Goal: Task Accomplishment & Management: Manage account settings

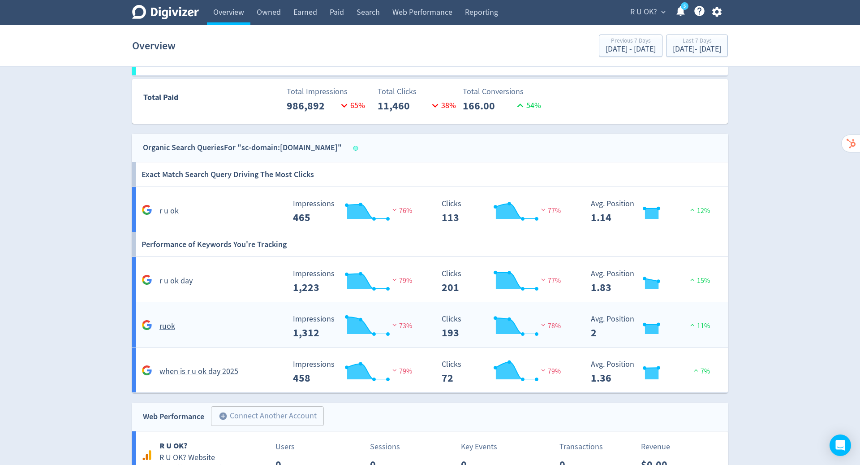
scroll to position [585, 0]
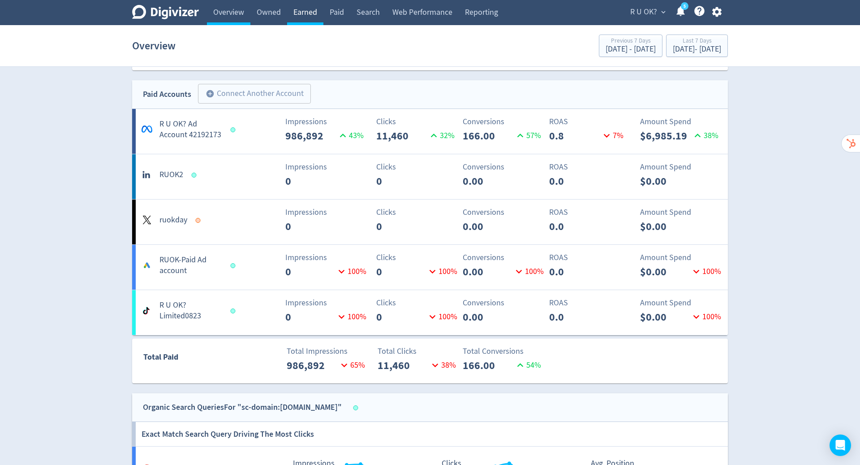
click at [304, 13] on link "Earned" at bounding box center [305, 12] width 36 height 25
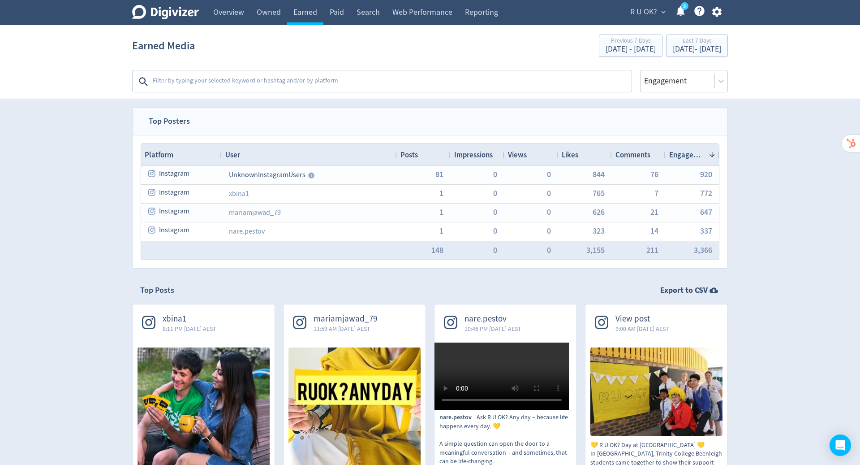
click at [261, 79] on textarea at bounding box center [391, 82] width 479 height 18
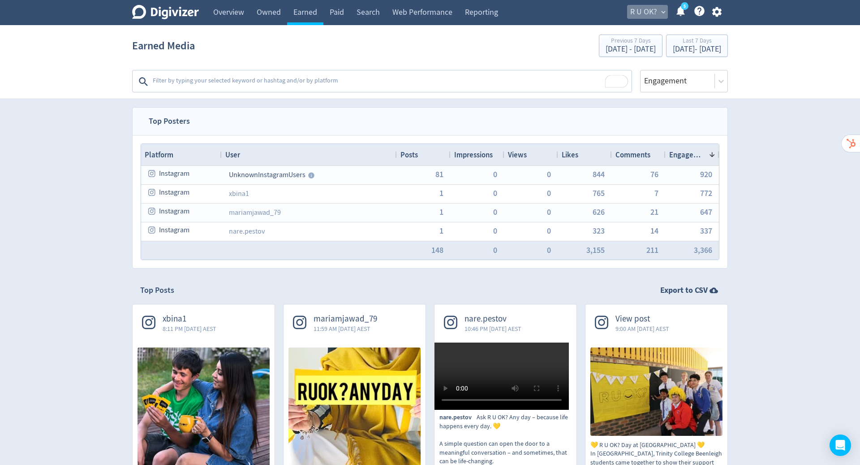
click at [655, 11] on span "R U OK?" at bounding box center [643, 12] width 27 height 14
click at [636, 33] on link "Manage Brand Space" at bounding box center [629, 31] width 80 height 25
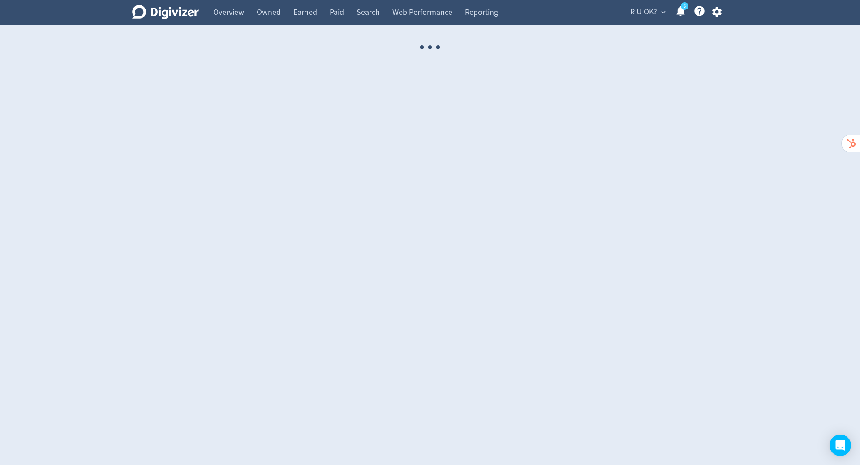
select select "USER"
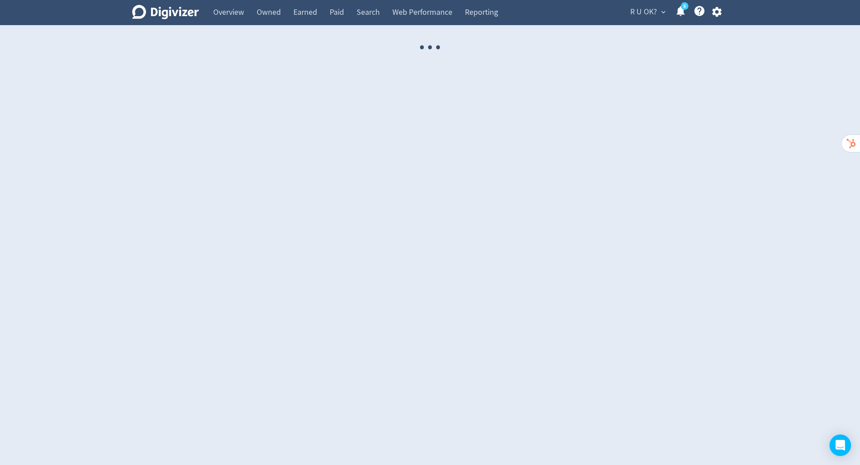
select select "USER"
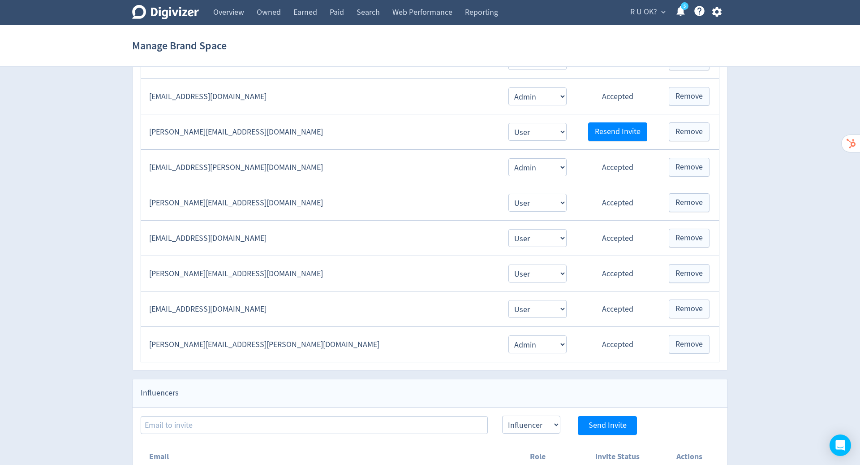
scroll to position [586, 0]
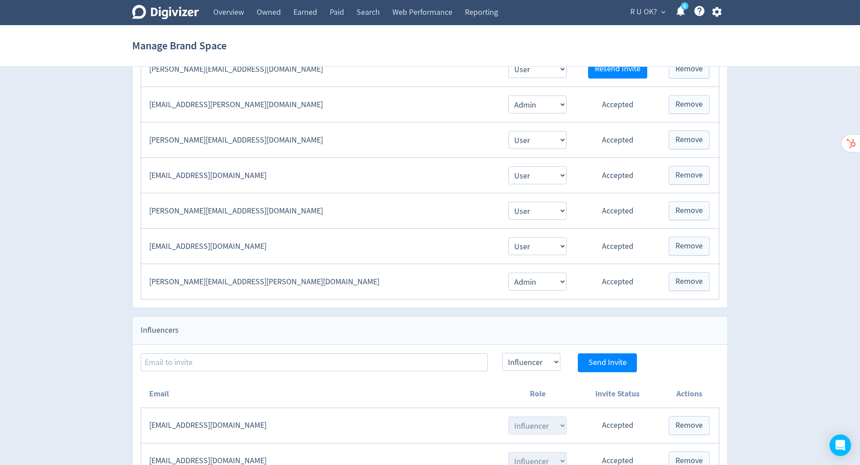
click at [813, 263] on div "Digivizer Logo [PERSON_NAME] Logo Overview Owned Earned Paid Search Web Perform…" at bounding box center [430, 3] width 860 height 1179
click at [813, 233] on div "Digivizer Logo [PERSON_NAME] Logo Overview Owned Earned Paid Search Web Perform…" at bounding box center [430, 3] width 860 height 1179
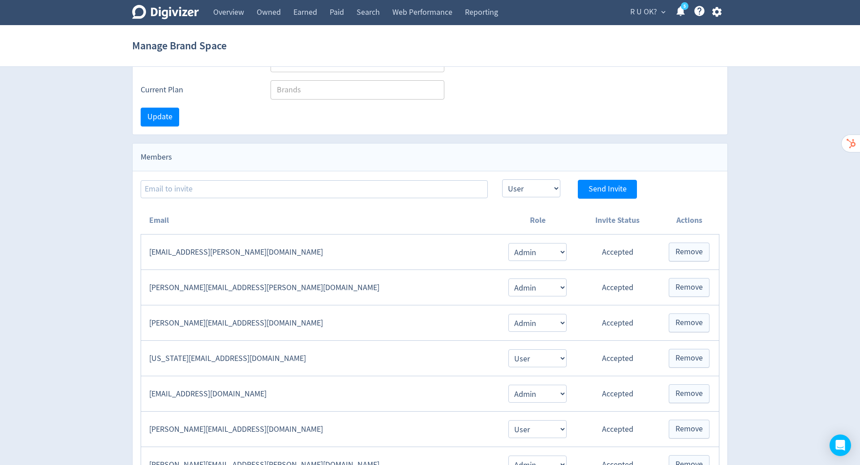
scroll to position [0, 0]
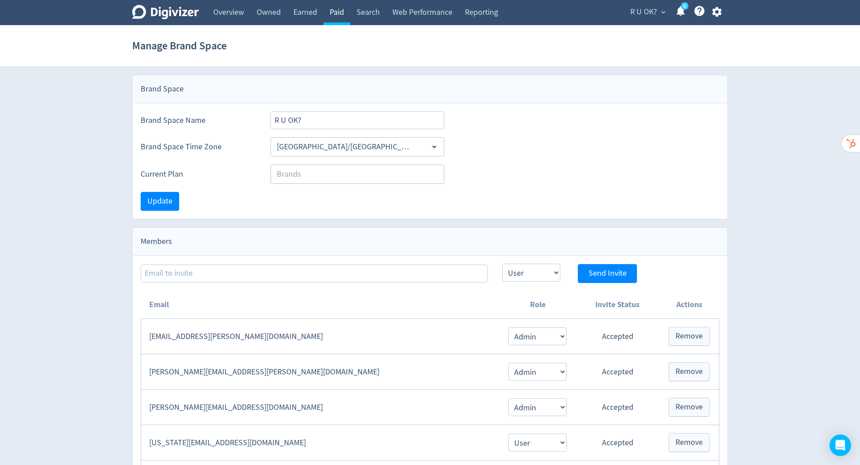
click at [337, 13] on link "Paid" at bounding box center [337, 12] width 27 height 25
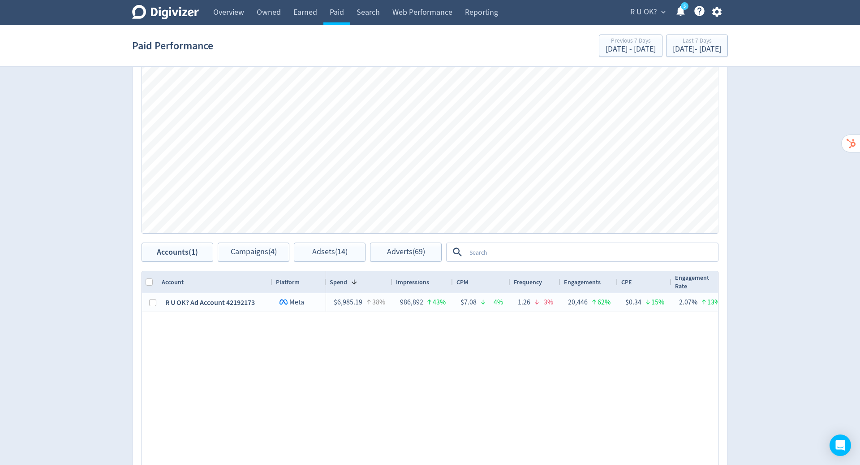
scroll to position [370, 0]
click at [242, 251] on span "Campaigns (4)" at bounding box center [254, 250] width 46 height 9
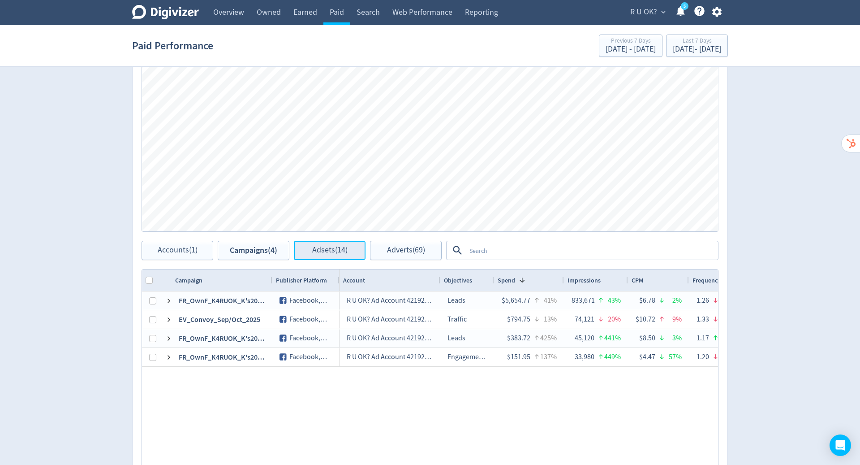
click at [331, 247] on span "Adsets (14)" at bounding box center [329, 250] width 35 height 9
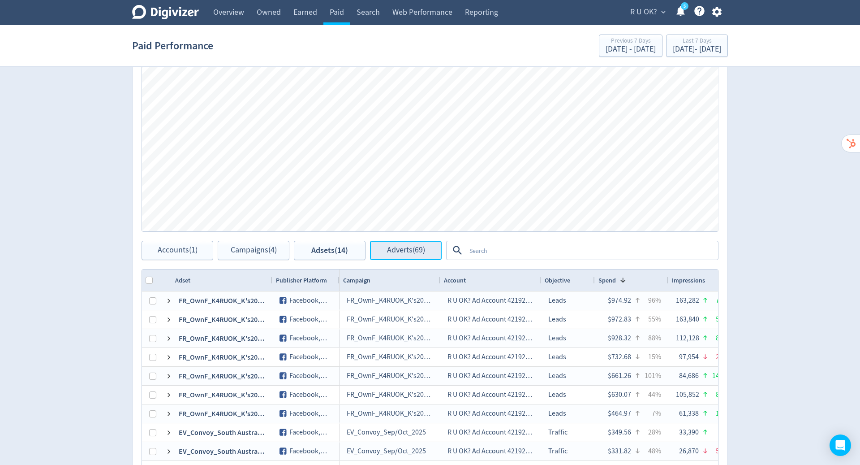
click at [402, 252] on span "Adverts (69)" at bounding box center [406, 250] width 38 height 9
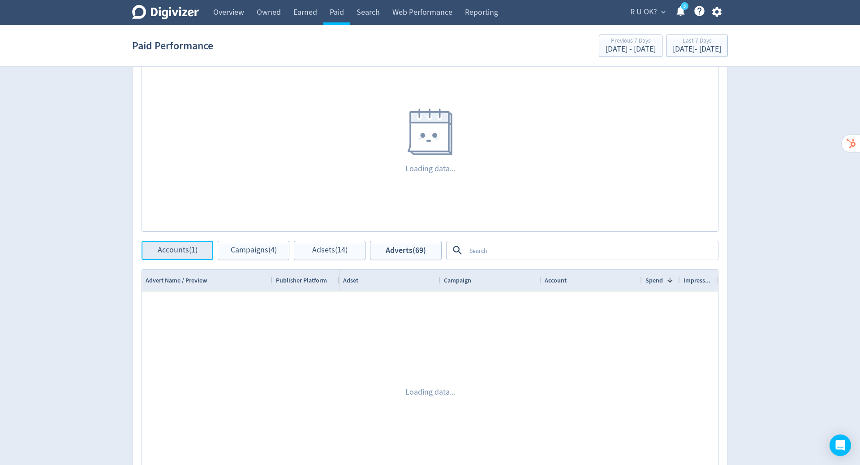
click at [181, 249] on span "Accounts (1)" at bounding box center [178, 250] width 40 height 9
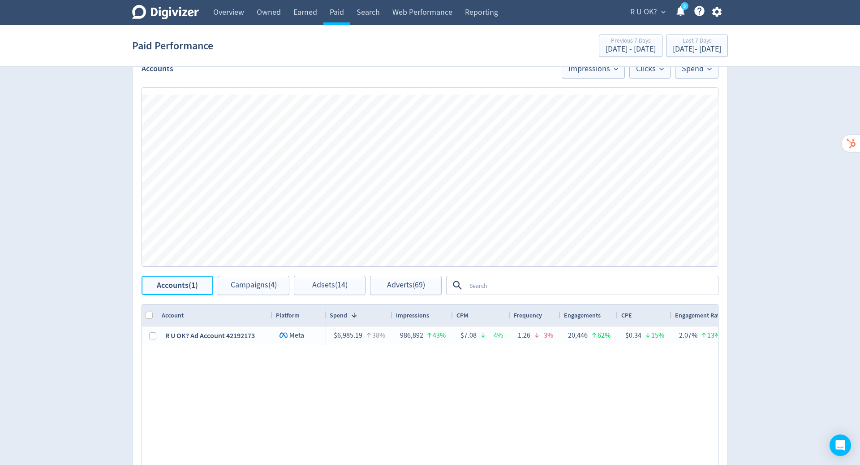
scroll to position [327, 0]
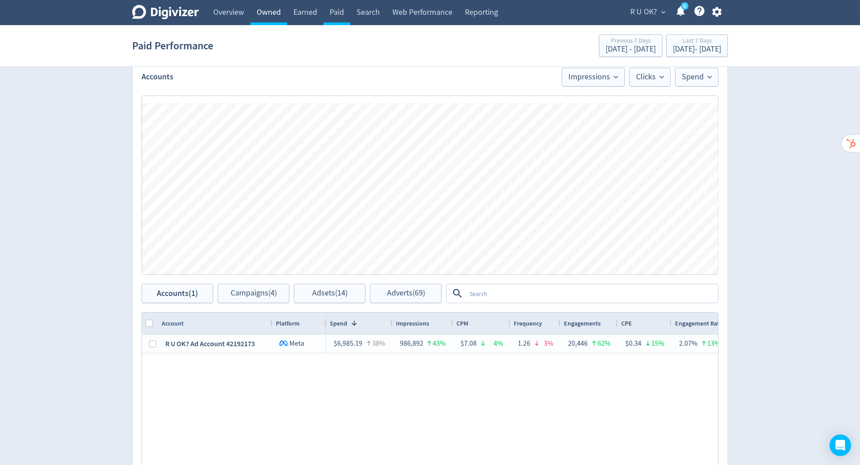
click at [277, 21] on link "Owned" at bounding box center [268, 12] width 37 height 25
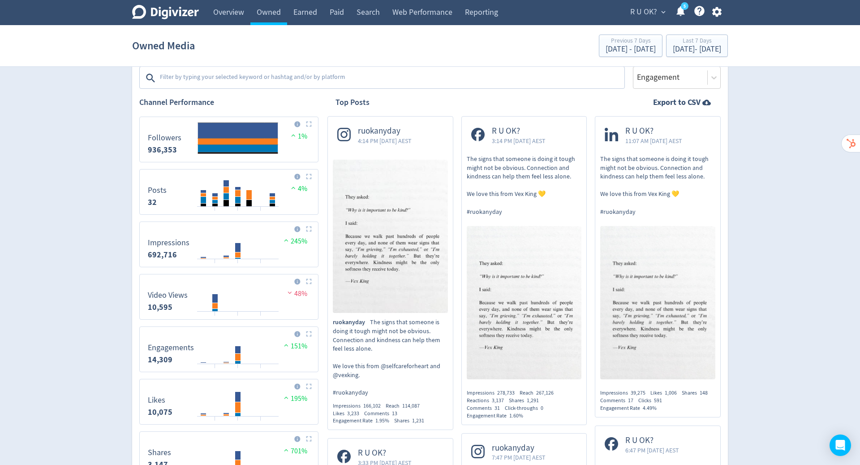
scroll to position [296, 0]
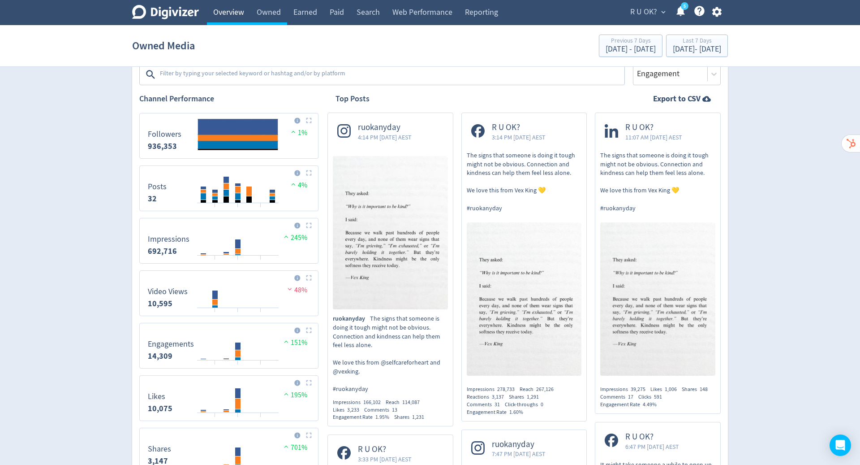
click at [229, 11] on link "Overview" at bounding box center [228, 12] width 43 height 25
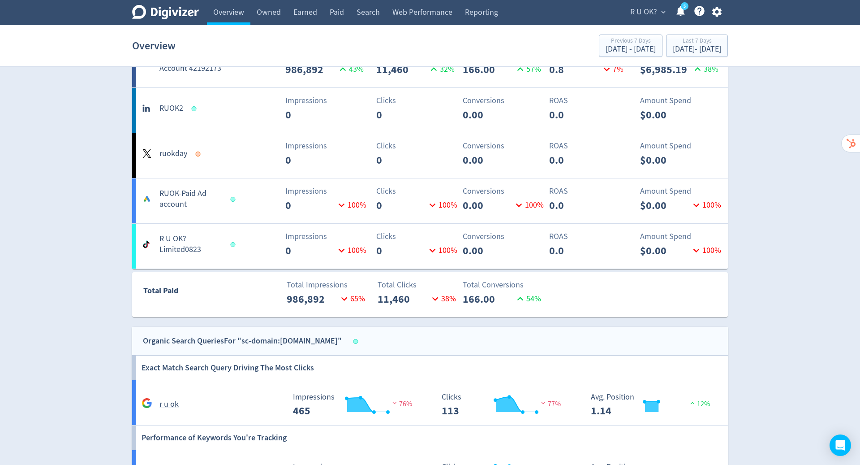
scroll to position [609, 0]
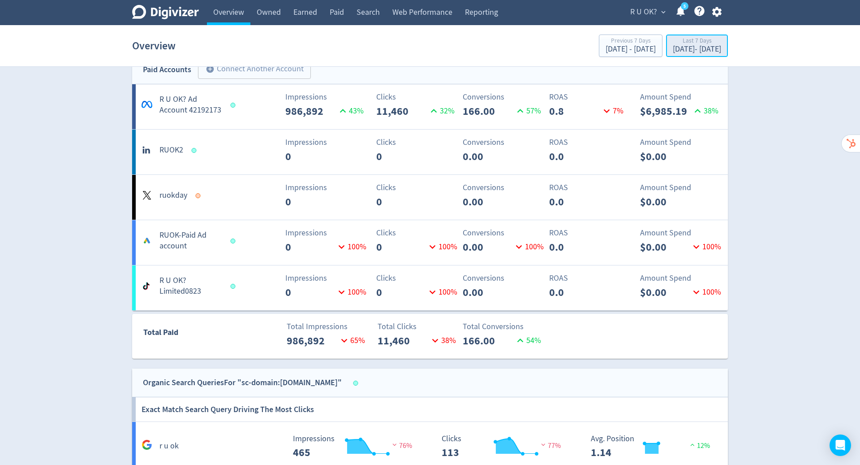
click at [687, 49] on div "[DATE] - [DATE]" at bounding box center [697, 49] width 48 height 8
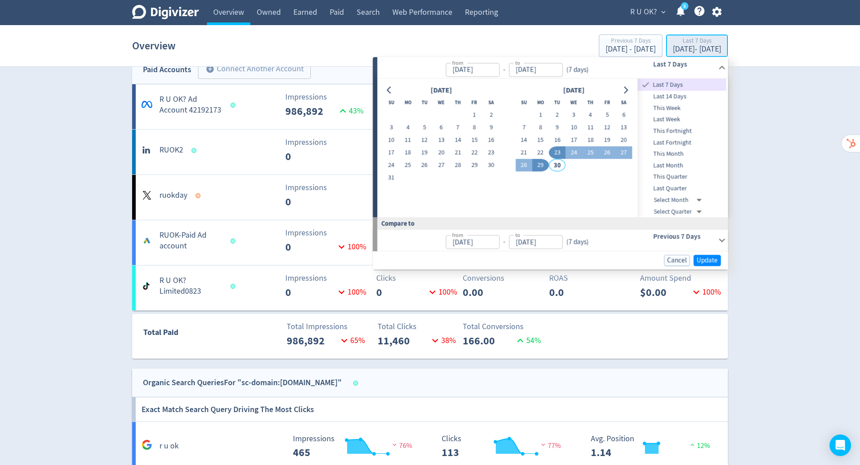
type input "[DATE]"
click at [389, 86] on icon "Go to previous month" at bounding box center [389, 89] width 7 height 7
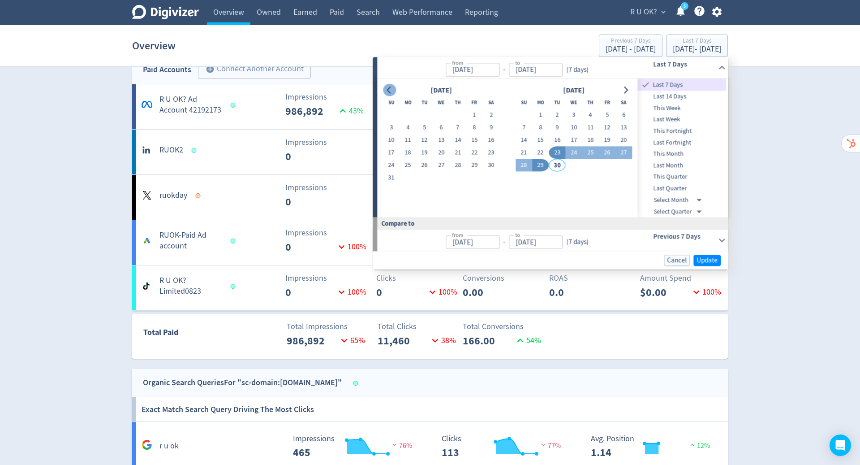
click at [389, 86] on icon "Go to previous month" at bounding box center [389, 89] width 7 height 7
click at [423, 115] on button "1" at bounding box center [424, 115] width 17 height 13
type input "[DATE]"
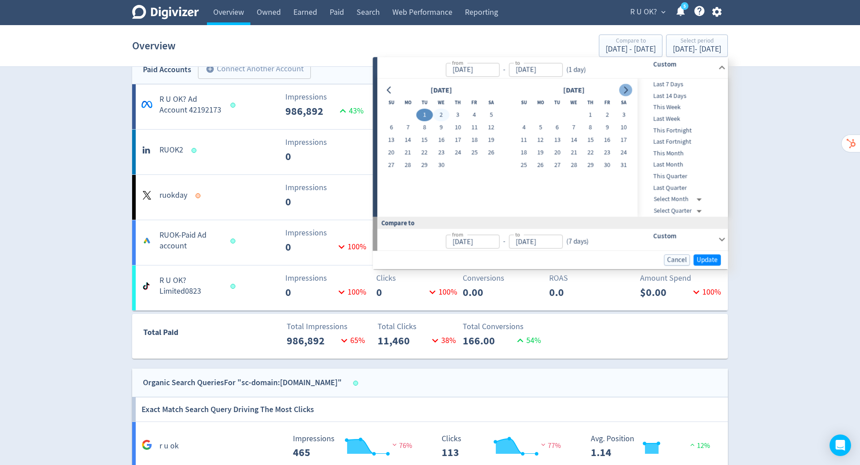
click at [623, 93] on icon "Go to next month" at bounding box center [625, 89] width 7 height 7
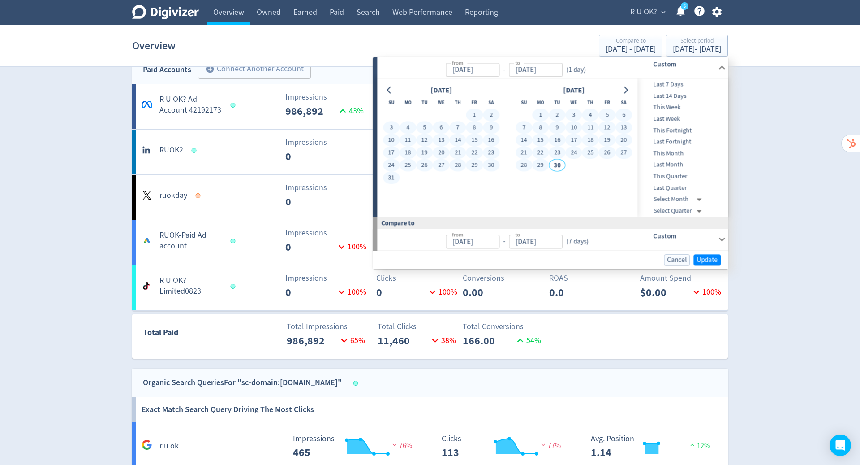
click at [541, 169] on button "29" at bounding box center [540, 165] width 17 height 13
type input "[DATE]"
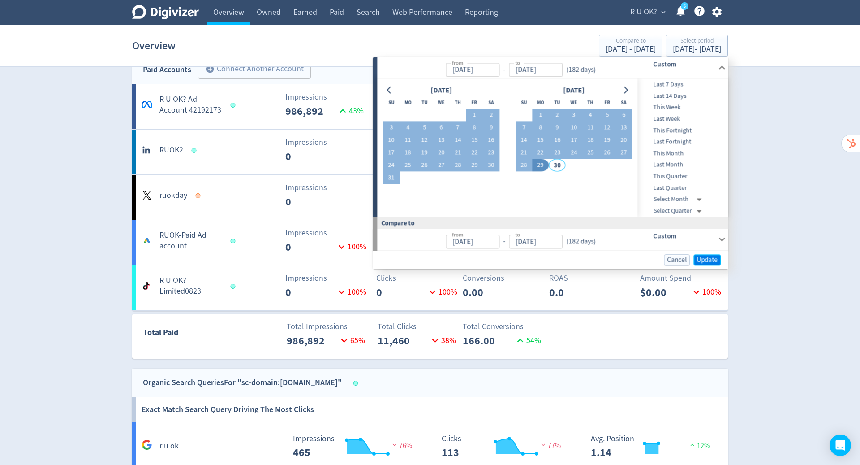
click at [704, 260] on span "Update" at bounding box center [707, 259] width 21 height 7
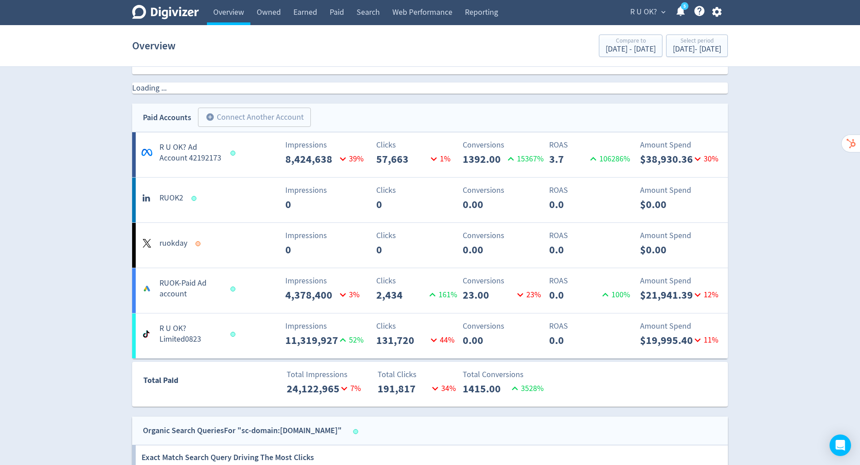
scroll to position [552, 0]
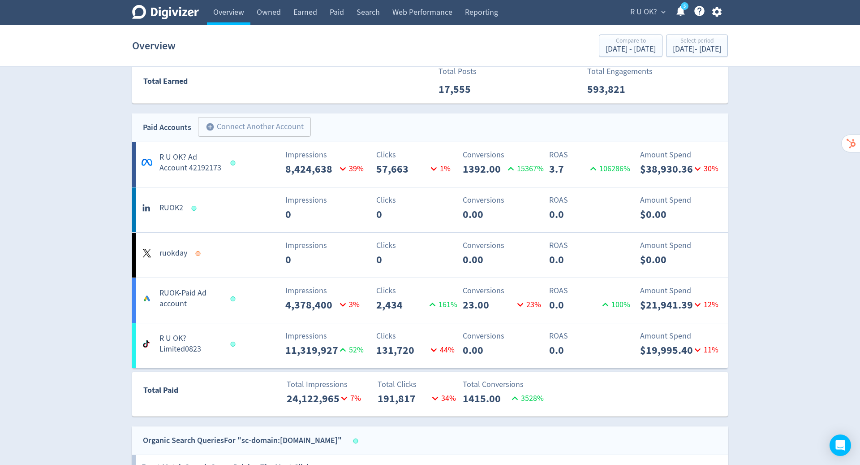
click at [644, 11] on span "R U OK?" at bounding box center [643, 12] width 27 height 14
click at [303, 12] on div at bounding box center [430, 232] width 860 height 465
click at [303, 12] on link "Earned" at bounding box center [305, 12] width 36 height 25
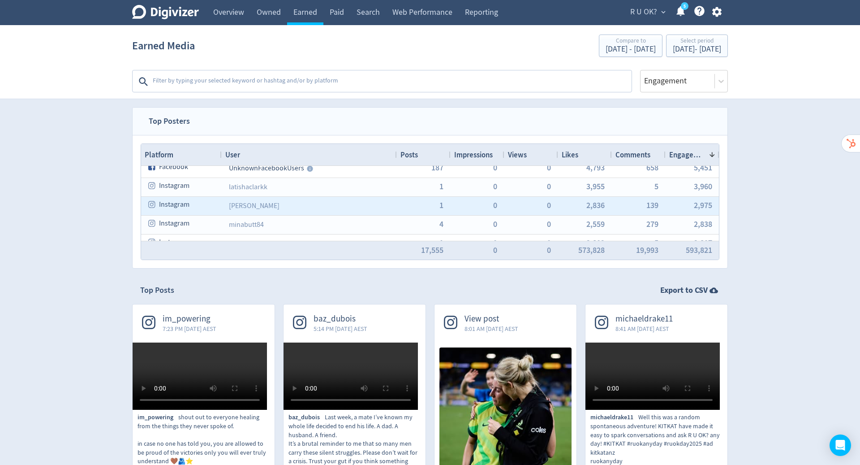
scroll to position [106, 0]
click at [583, 214] on div "2,100" at bounding box center [585, 207] width 54 height 18
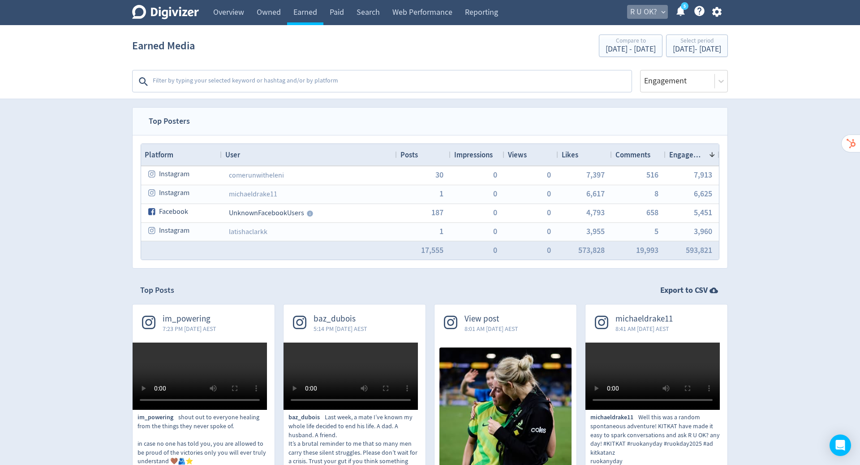
click at [647, 9] on span "R U OK?" at bounding box center [643, 12] width 27 height 14
click at [638, 33] on link "Manage Brand Space" at bounding box center [629, 31] width 80 height 25
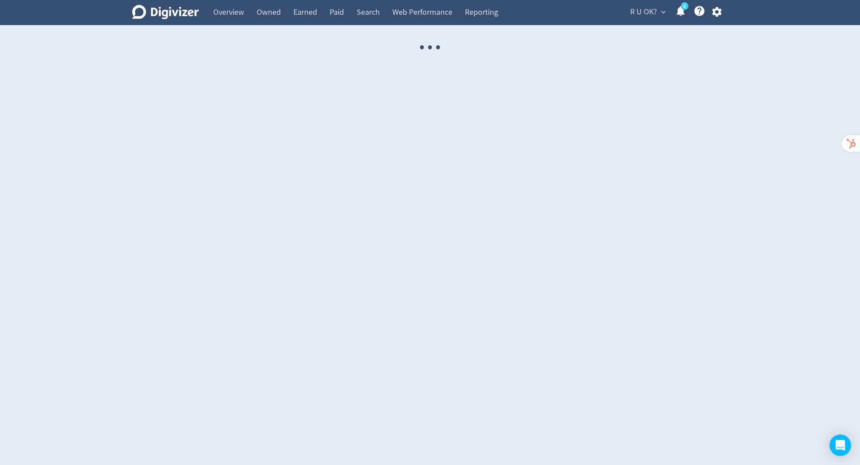
select select "USER"
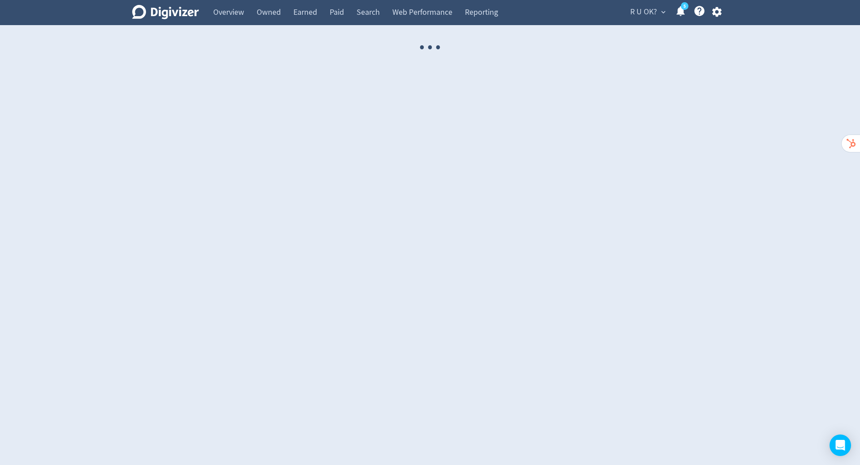
select select "USER"
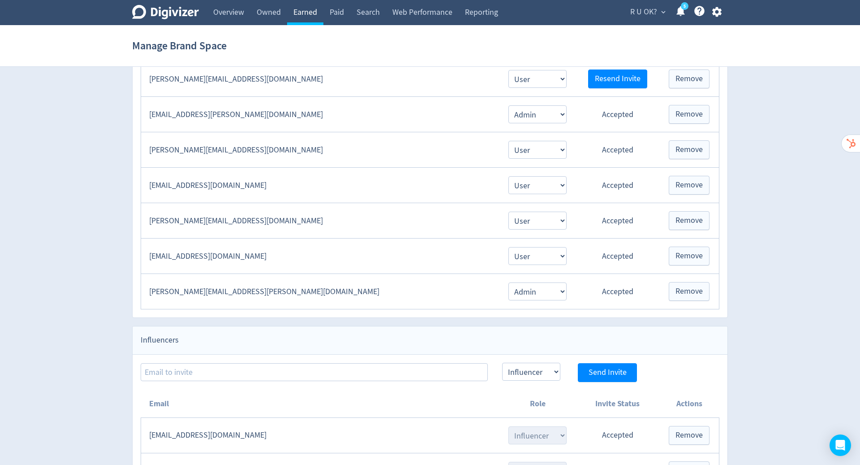
click at [307, 12] on link "Earned" at bounding box center [305, 12] width 36 height 25
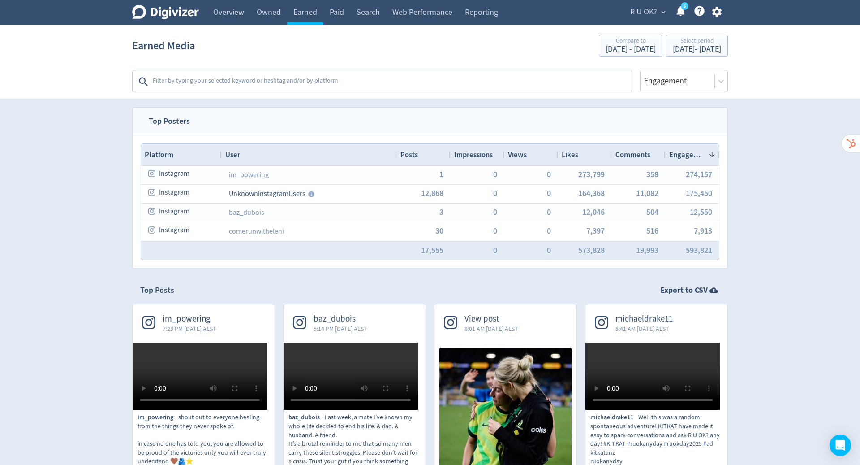
click at [430, 155] on div "Posts" at bounding box center [424, 154] width 47 height 17
click at [430, 155] on div "Posts 1" at bounding box center [424, 154] width 47 height 17
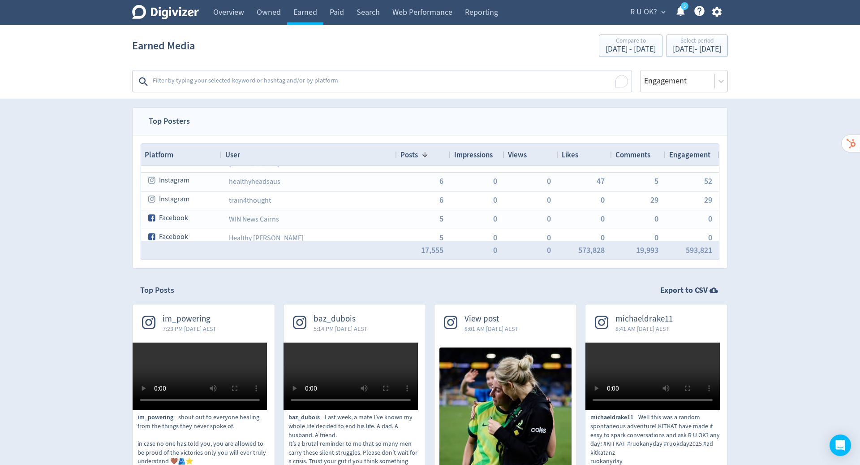
click at [188, 89] on textarea "To enrich screen reader interactions, please activate Accessibility in Grammarl…" at bounding box center [391, 82] width 479 height 18
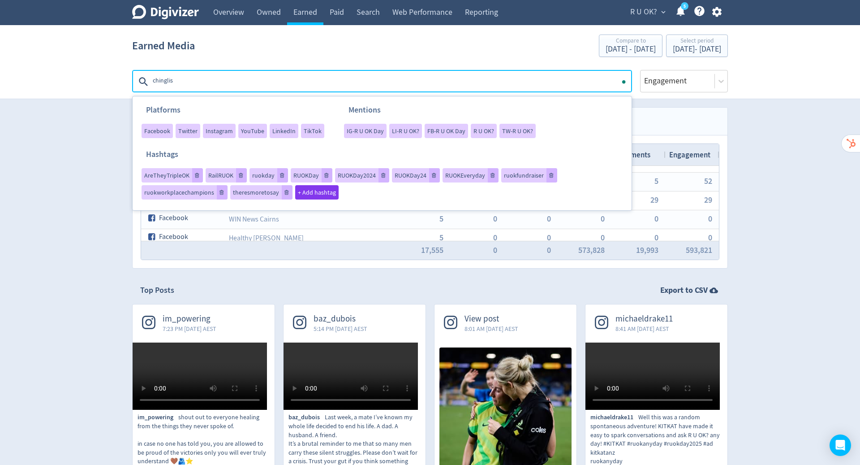
type textarea "chinglish"
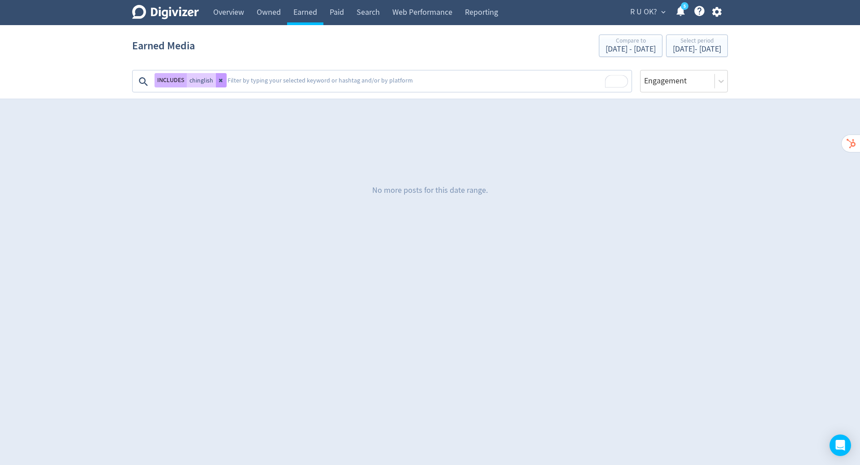
click at [220, 78] on icon at bounding box center [221, 80] width 5 height 5
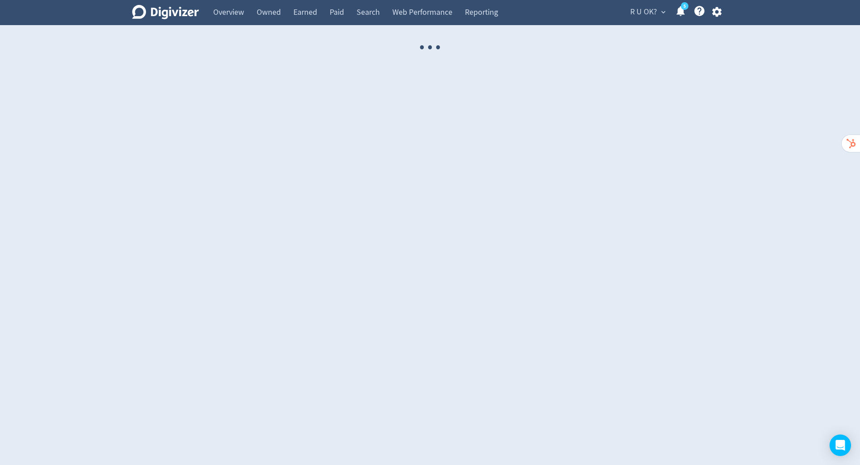
select select "USER"
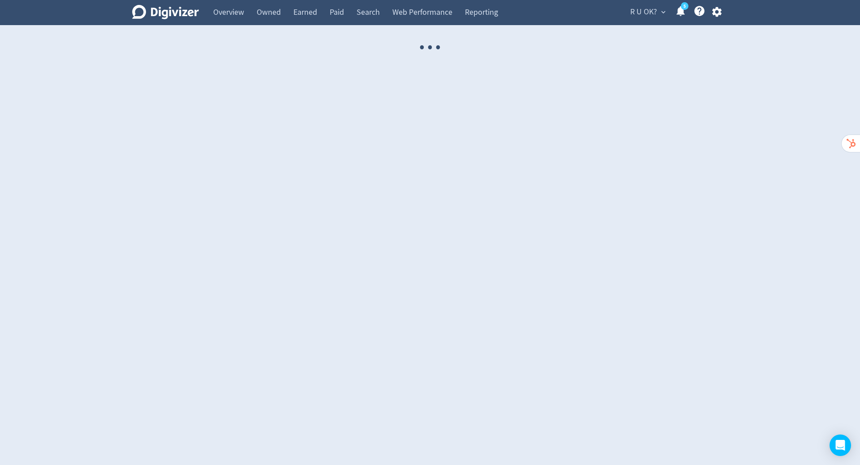
select select "USER"
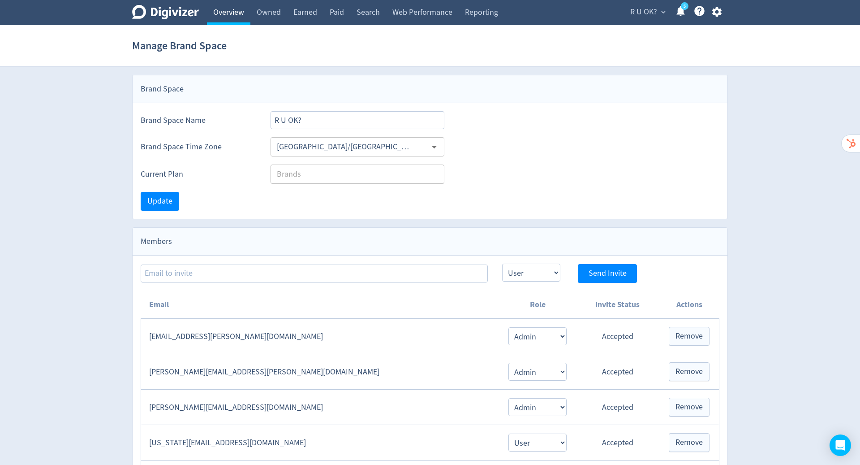
click at [221, 14] on link "Overview" at bounding box center [228, 12] width 43 height 25
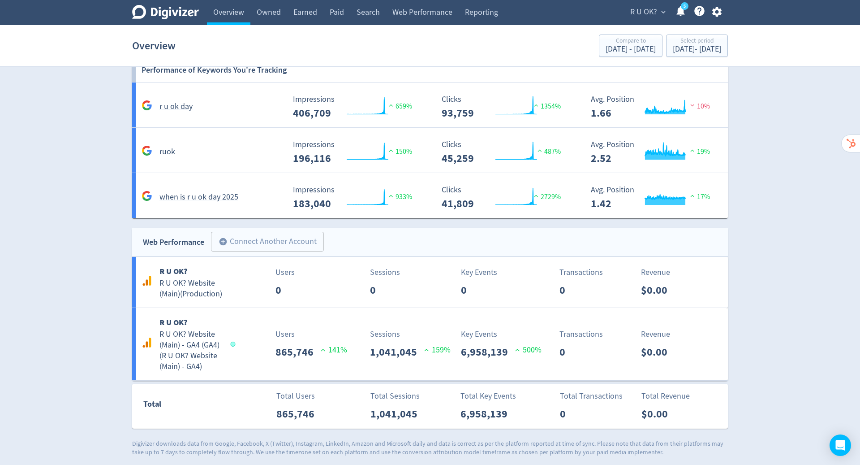
click at [700, 10] on icon "Help Center - Searchable support on using Digivizer" at bounding box center [700, 11] width 12 height 12
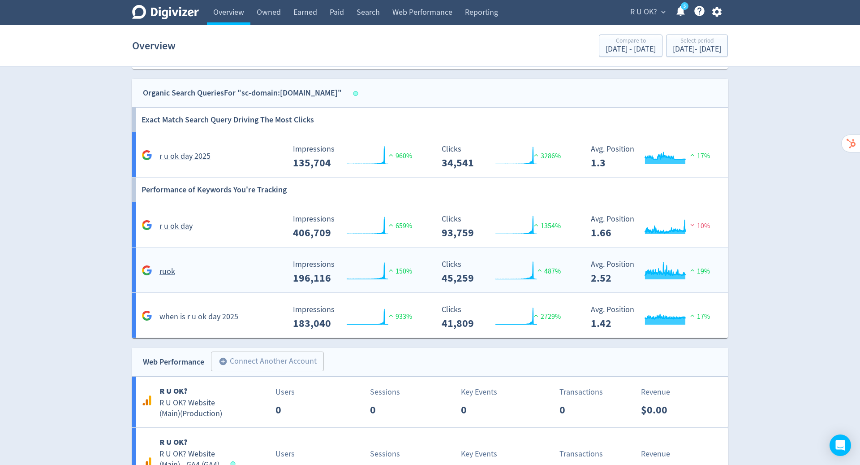
scroll to position [897, 0]
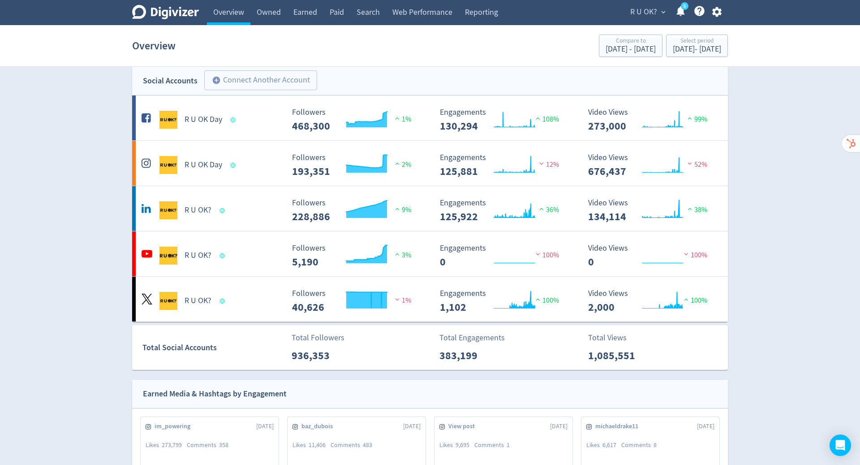
scroll to position [0, 0]
